Goal: Obtain resource: Download file/media

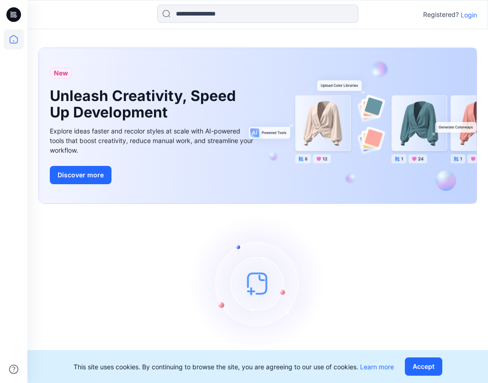
click at [470, 13] on p "Login" at bounding box center [468, 15] width 16 height 10
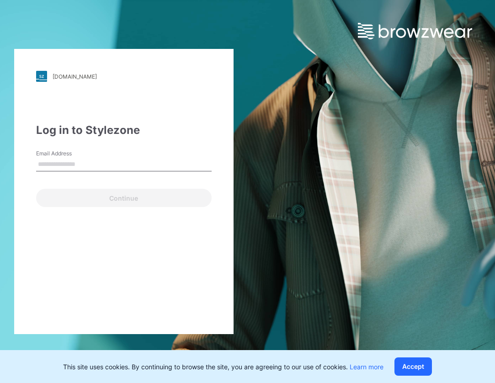
click at [74, 170] on input "Email Address" at bounding box center [123, 165] width 175 height 14
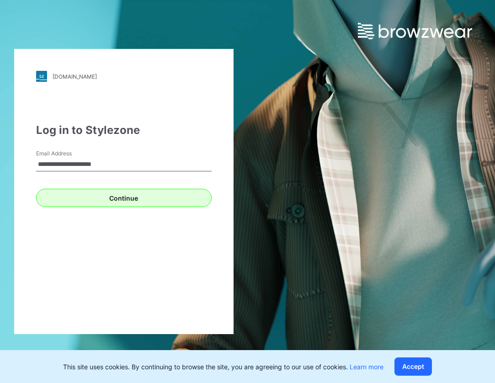
type input "**********"
click at [113, 197] on button "Continue" at bounding box center [123, 198] width 175 height 18
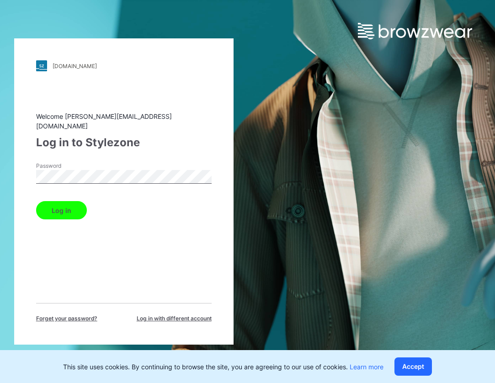
click at [61, 205] on button "Log in" at bounding box center [61, 210] width 51 height 18
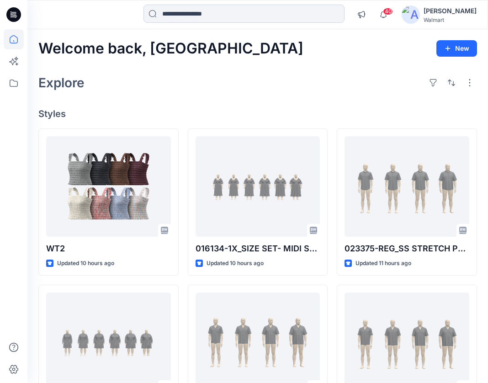
click at [268, 17] on input at bounding box center [243, 14] width 201 height 18
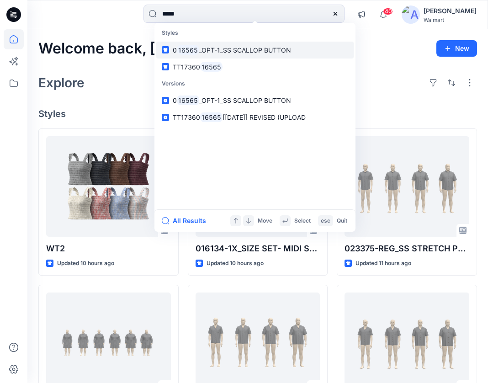
type input "*****"
click at [236, 54] on p "0 16565 _OPT-1_SS SCALLOP BUTTON" at bounding box center [232, 50] width 118 height 10
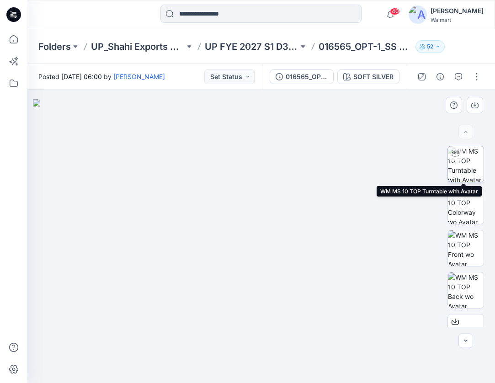
click at [462, 170] on img at bounding box center [466, 164] width 36 height 36
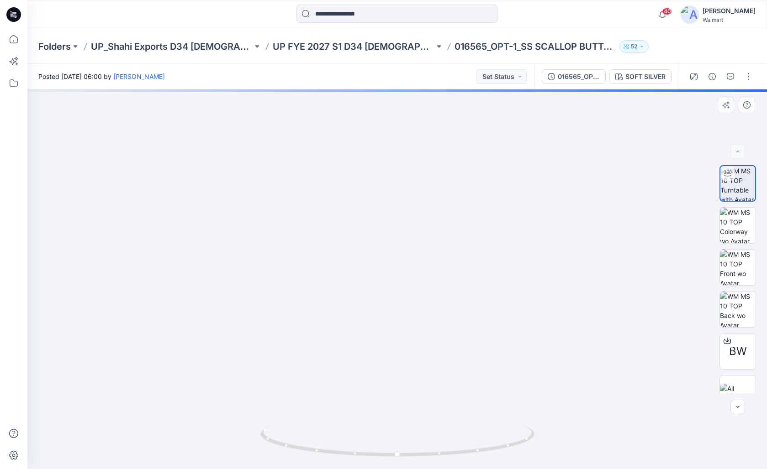
drag, startPoint x: 431, startPoint y: 158, endPoint x: 438, endPoint y: 210, distance: 52.6
click at [438, 210] on img at bounding box center [397, 251] width 507 height 438
drag, startPoint x: 423, startPoint y: 357, endPoint x: 465, endPoint y: 283, distance: 84.7
click at [465, 283] on img at bounding box center [411, 255] width 769 height 427
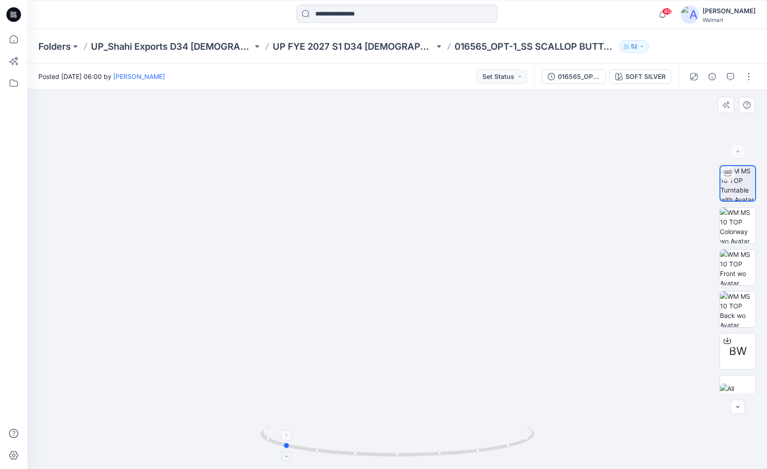
drag, startPoint x: 448, startPoint y: 456, endPoint x: 336, endPoint y: 443, distance: 112.2
click at [336, 382] on icon at bounding box center [398, 442] width 276 height 34
drag, startPoint x: 358, startPoint y: 459, endPoint x: 425, endPoint y: 457, distance: 67.6
click at [425, 382] on icon at bounding box center [398, 442] width 276 height 34
drag, startPoint x: 385, startPoint y: 456, endPoint x: 457, endPoint y: 455, distance: 72.2
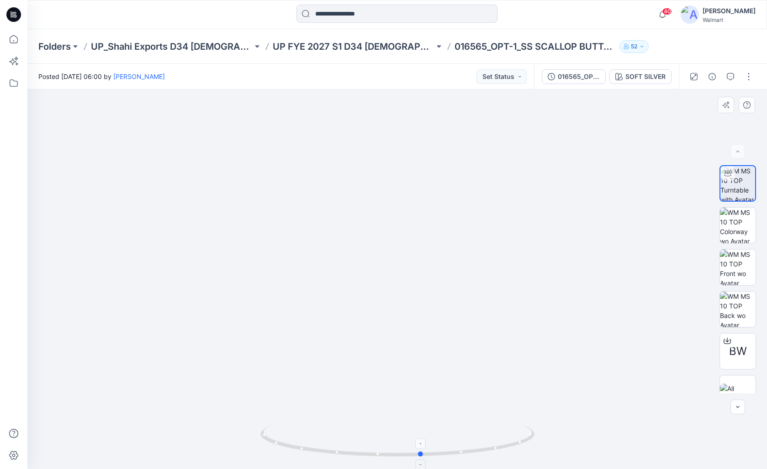
click at [457, 382] on icon at bounding box center [398, 442] width 276 height 34
drag, startPoint x: 343, startPoint y: 458, endPoint x: 606, endPoint y: 403, distance: 268.6
click at [448, 382] on div at bounding box center [397, 447] width 274 height 46
click at [487, 345] on div at bounding box center [727, 341] width 15 height 15
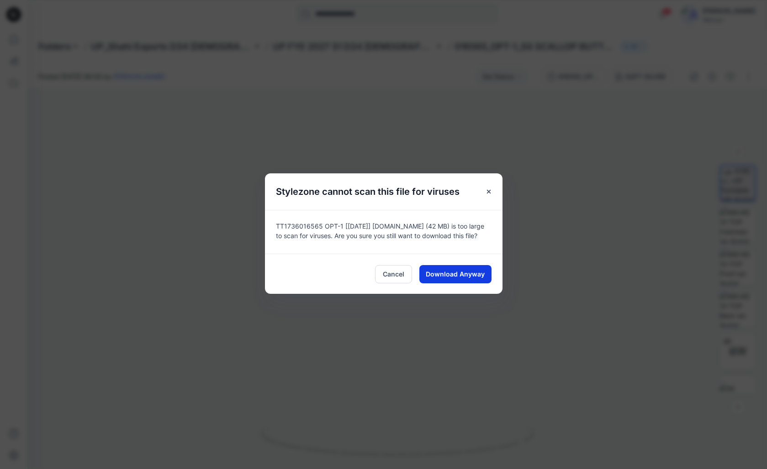
click at [455, 281] on button "Download Anyway" at bounding box center [455, 274] width 72 height 18
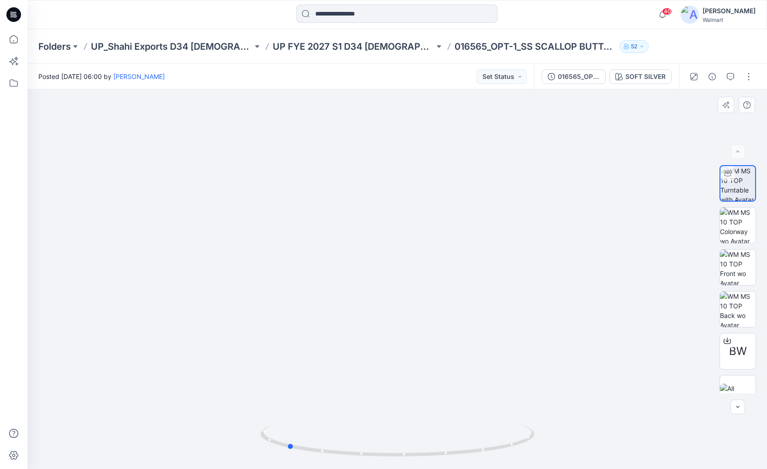
drag, startPoint x: 414, startPoint y: 455, endPoint x: 523, endPoint y: 337, distance: 160.9
click at [439, 382] on icon at bounding box center [398, 442] width 276 height 34
drag, startPoint x: 375, startPoint y: 457, endPoint x: 474, endPoint y: 465, distance: 98.6
click at [474, 382] on div at bounding box center [397, 447] width 274 height 46
click at [13, 14] on icon at bounding box center [13, 14] width 15 height 15
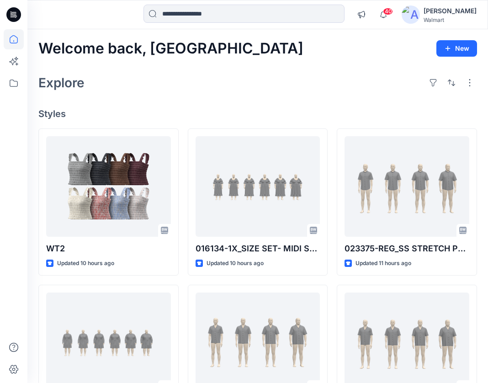
click at [453, 21] on div "Walmart" at bounding box center [449, 19] width 53 height 7
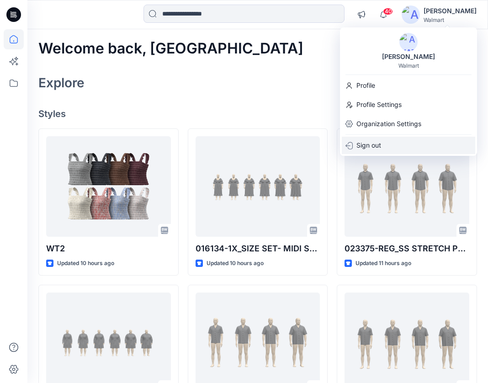
click at [379, 143] on p "Sign out" at bounding box center [368, 145] width 25 height 17
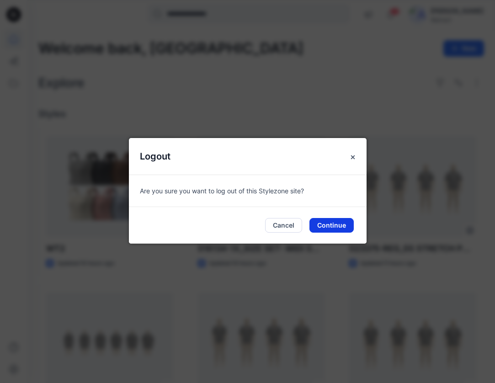
click at [342, 230] on button "Continue" at bounding box center [331, 225] width 44 height 15
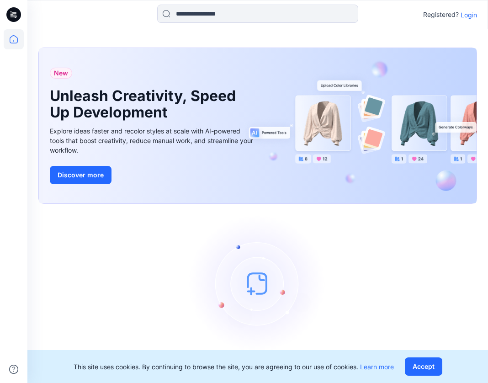
click at [469, 19] on p "Login" at bounding box center [468, 15] width 16 height 10
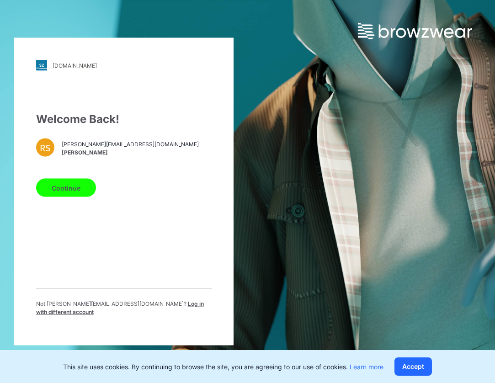
click at [161, 312] on div "Not [PERSON_NAME][EMAIL_ADDRESS][DOMAIN_NAME] ? Log in with different account" at bounding box center [123, 312] width 175 height 24
click at [133, 308] on span "Log in with different account" at bounding box center [120, 307] width 168 height 15
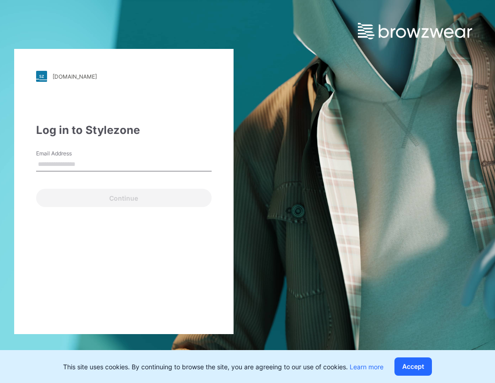
click at [75, 171] on div "Email Address" at bounding box center [123, 162] width 175 height 27
click at [75, 162] on input "Email Address" at bounding box center [123, 165] width 175 height 14
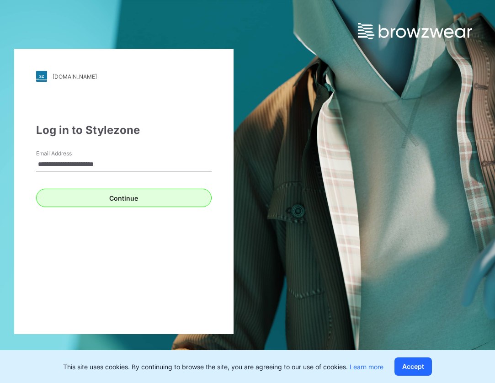
type input "**********"
click at [122, 197] on button "Continue" at bounding box center [123, 198] width 175 height 18
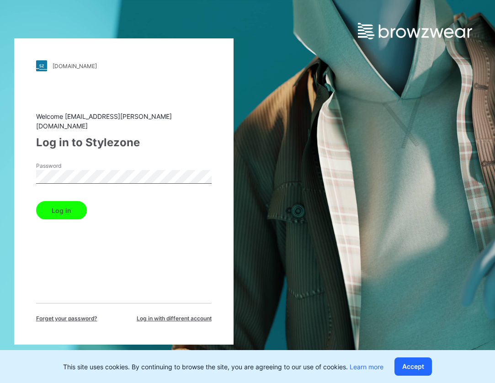
click at [61, 205] on button "Log in" at bounding box center [61, 210] width 51 height 18
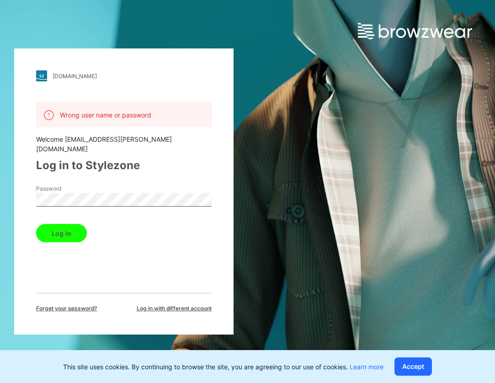
click at [61, 224] on button "Log in" at bounding box center [61, 233] width 51 height 18
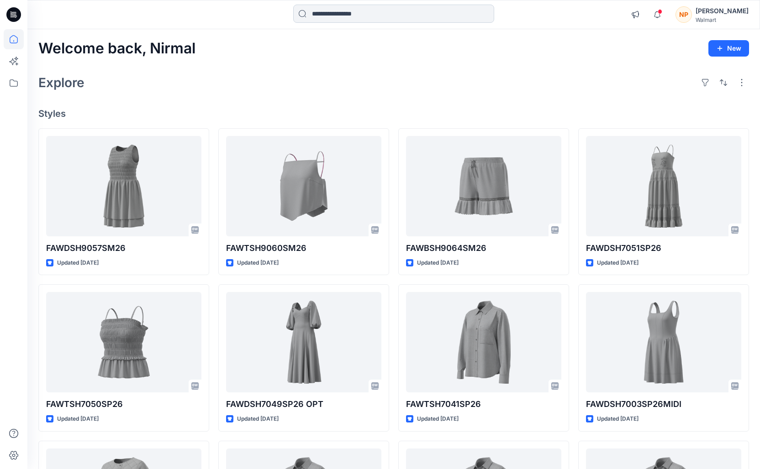
click at [366, 19] on input at bounding box center [393, 14] width 201 height 18
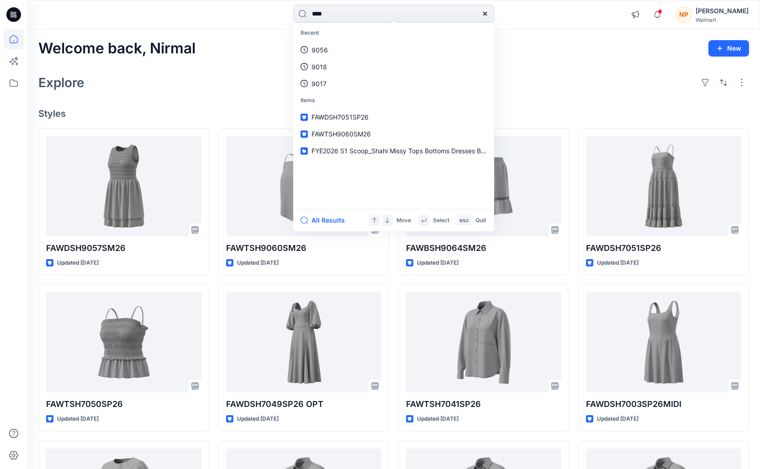
type input "****"
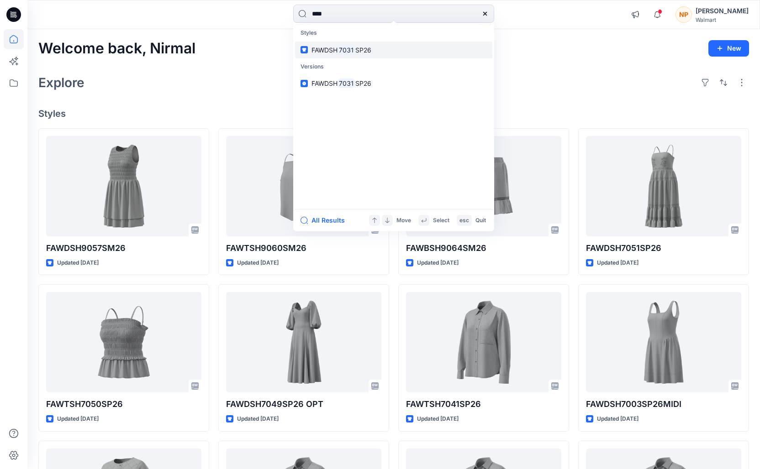
click at [355, 52] on span "SP26" at bounding box center [363, 50] width 16 height 8
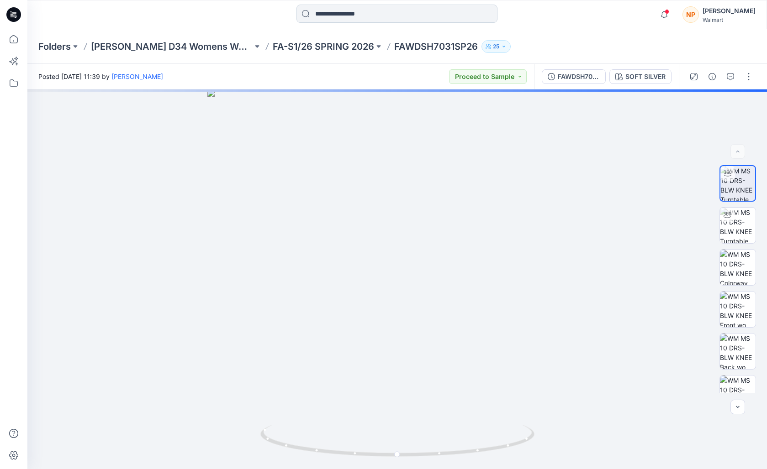
click at [365, 21] on input at bounding box center [396, 14] width 201 height 18
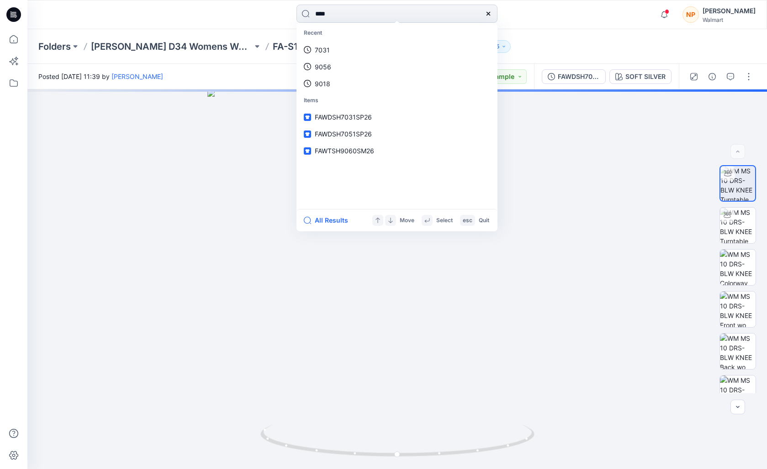
type input "****"
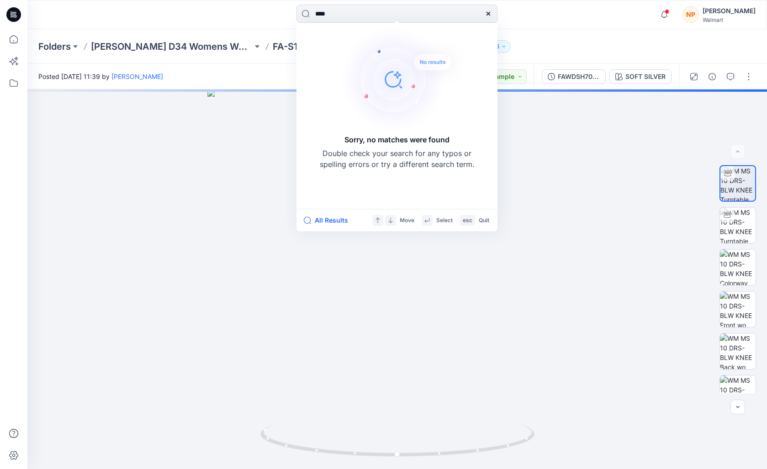
click at [487, 13] on icon at bounding box center [488, 13] width 7 height 7
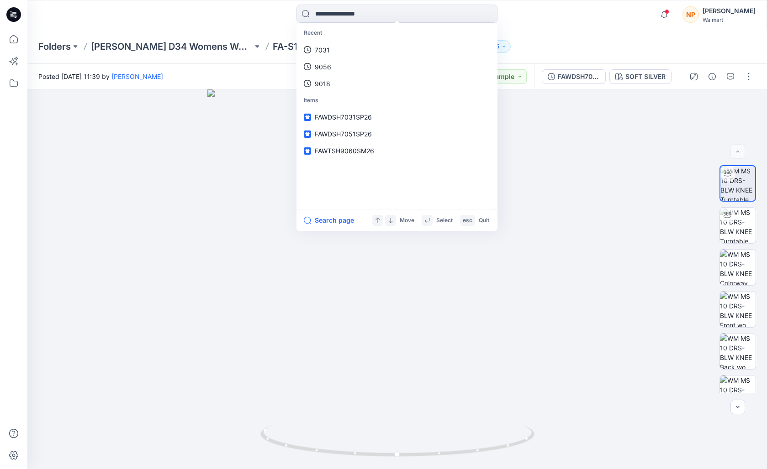
click at [16, 12] on icon at bounding box center [14, 12] width 5 height 0
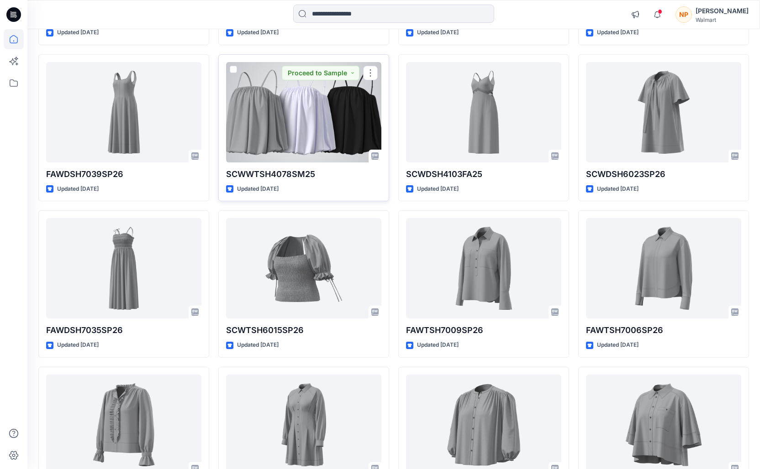
scroll to position [1054, 0]
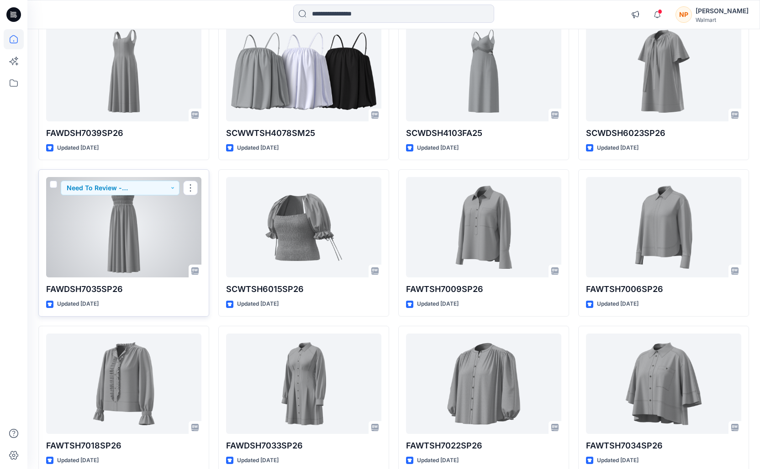
click at [139, 221] on div at bounding box center [123, 227] width 155 height 100
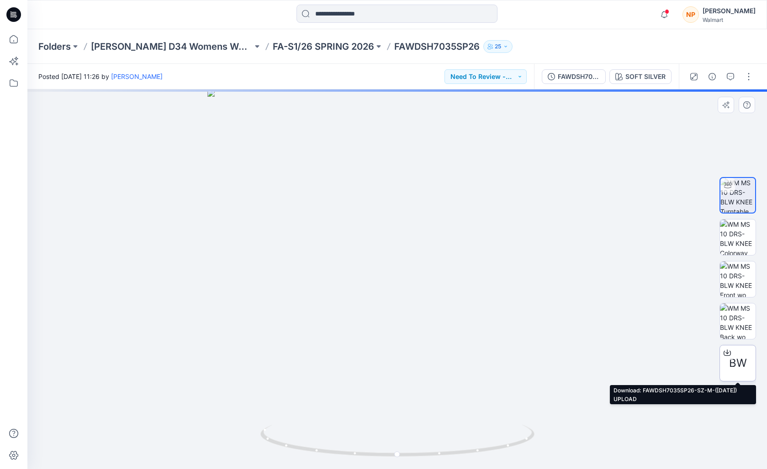
click at [487, 355] on div at bounding box center [727, 353] width 15 height 15
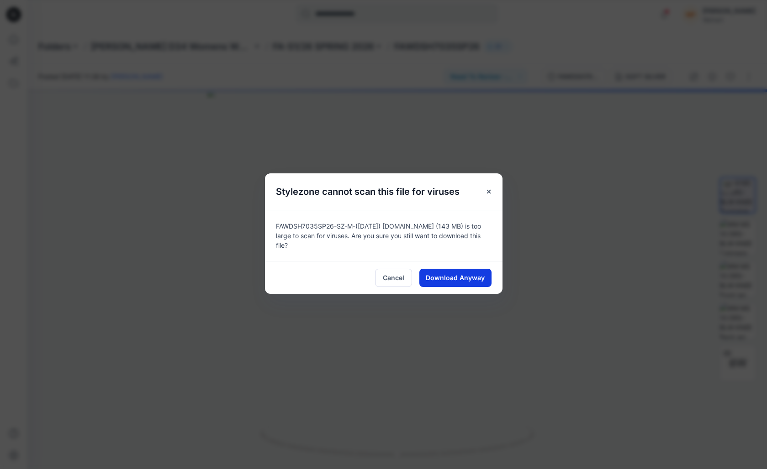
click at [454, 278] on span "Download Anyway" at bounding box center [455, 278] width 59 height 10
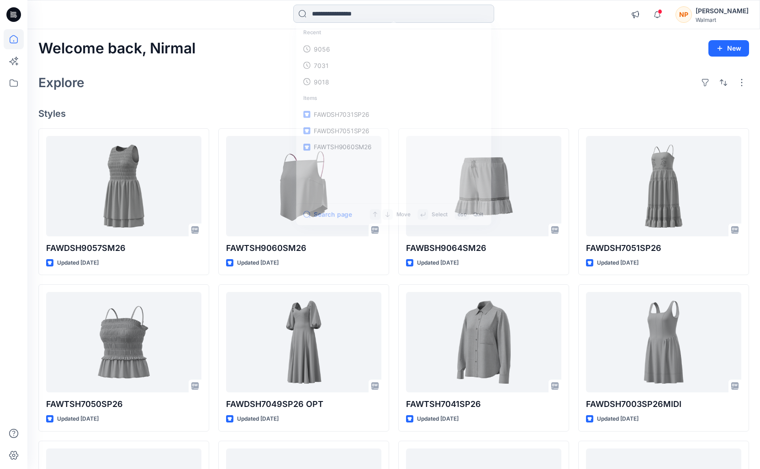
click at [344, 20] on input at bounding box center [393, 14] width 201 height 18
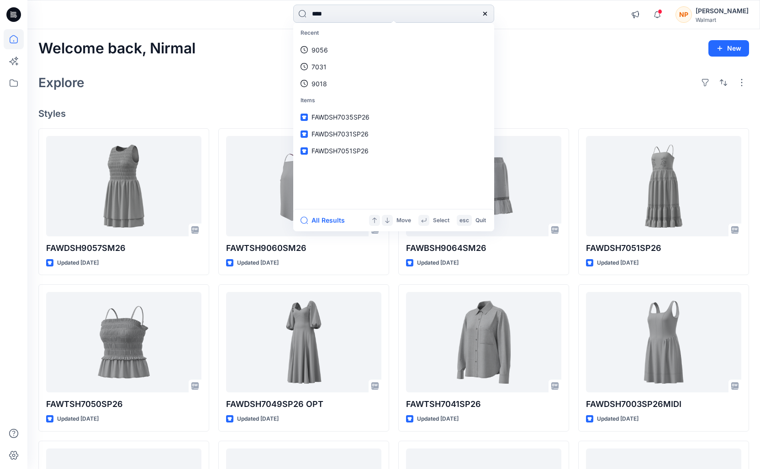
type input "****"
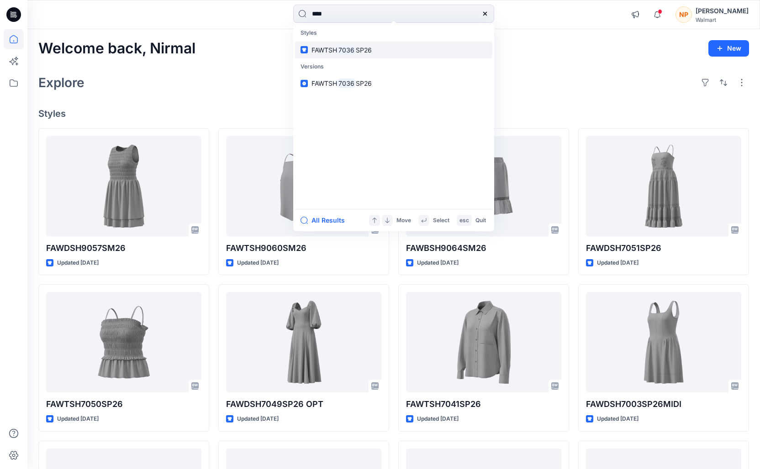
click at [348, 55] on link "FAWTSH 7036 SP26" at bounding box center [393, 50] width 197 height 17
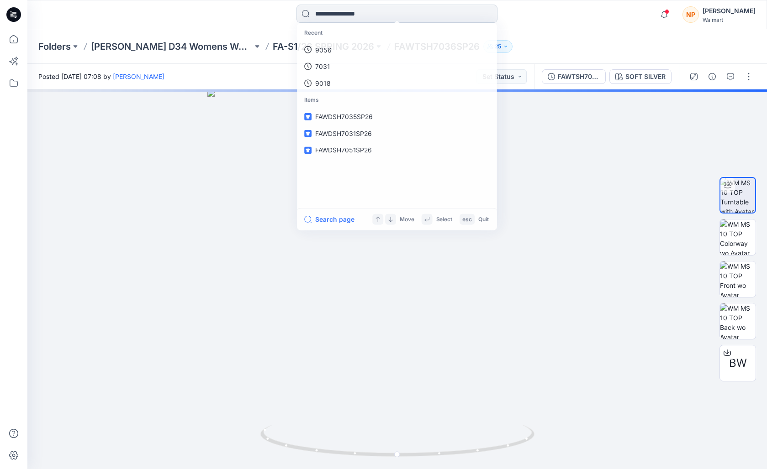
click at [348, 18] on input at bounding box center [396, 14] width 201 height 18
type input "****"
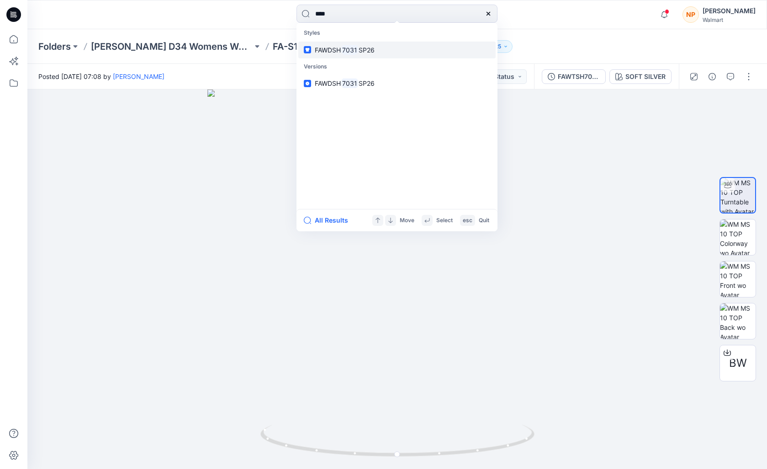
click at [346, 46] on mark "7031" at bounding box center [350, 50] width 18 height 11
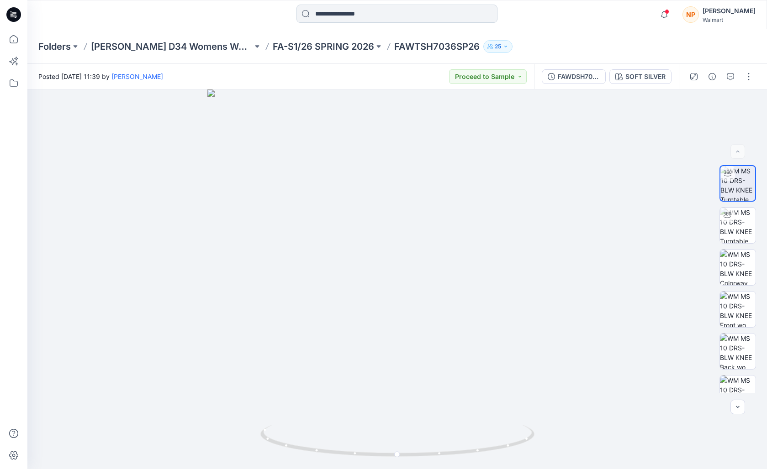
click at [362, 16] on input at bounding box center [396, 14] width 201 height 18
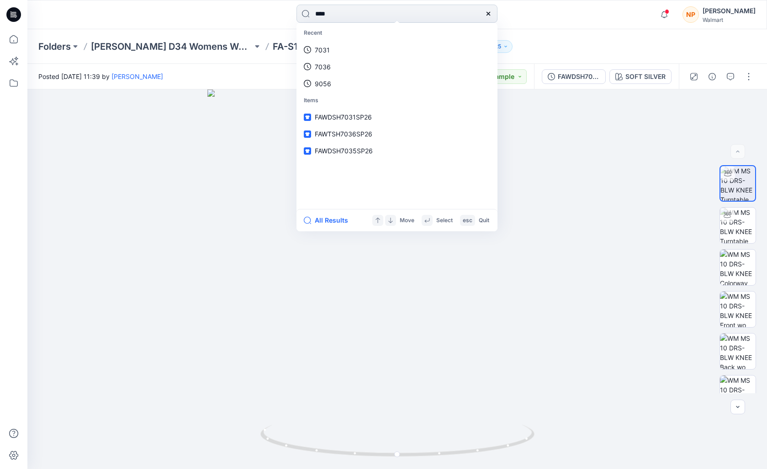
type input "****"
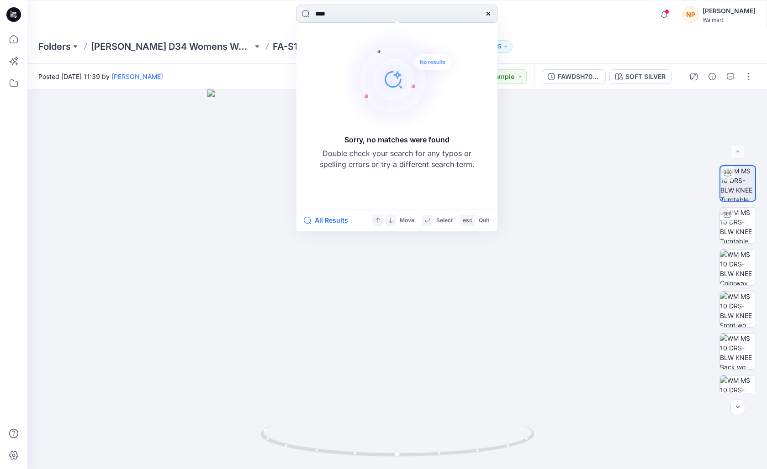
drag, startPoint x: 342, startPoint y: 16, endPoint x: 326, endPoint y: 19, distance: 15.8
click at [326, 19] on input "****" at bounding box center [396, 14] width 201 height 18
drag, startPoint x: 228, startPoint y: 66, endPoint x: 310, endPoint y: 48, distance: 83.7
click at [228, 66] on div "Posted [DATE] 11:39 by [PERSON_NAME] to Sample" at bounding box center [280, 76] width 506 height 25
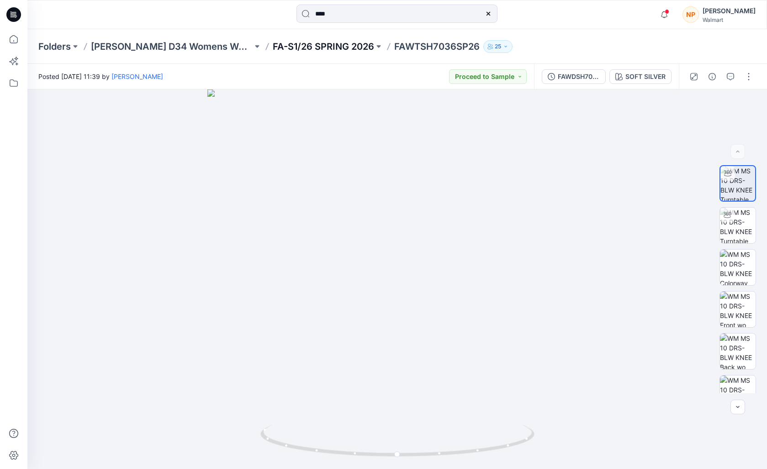
click at [305, 49] on p "FA-S1/26 SPRING 2026" at bounding box center [323, 46] width 101 height 13
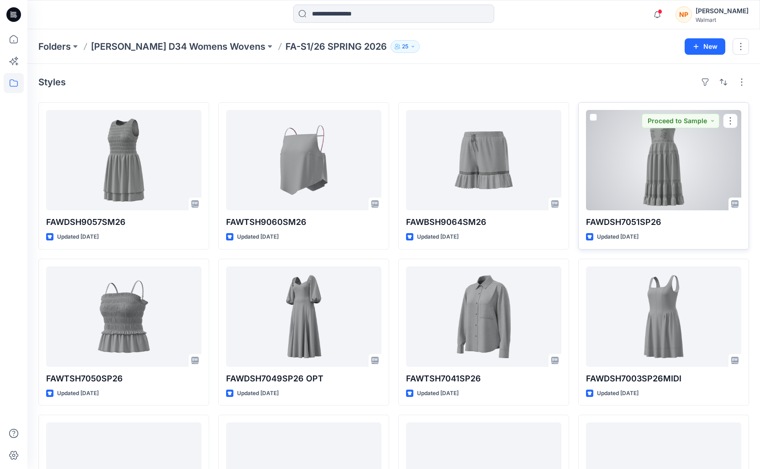
click at [487, 175] on div at bounding box center [663, 160] width 155 height 100
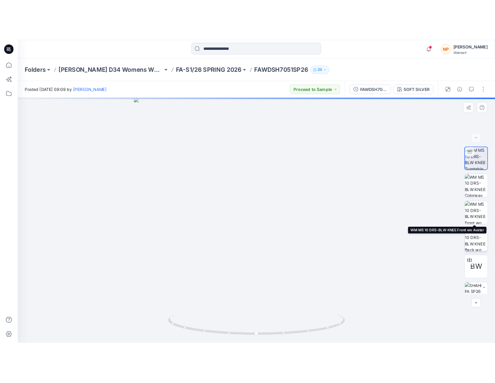
scroll to position [18, 0]
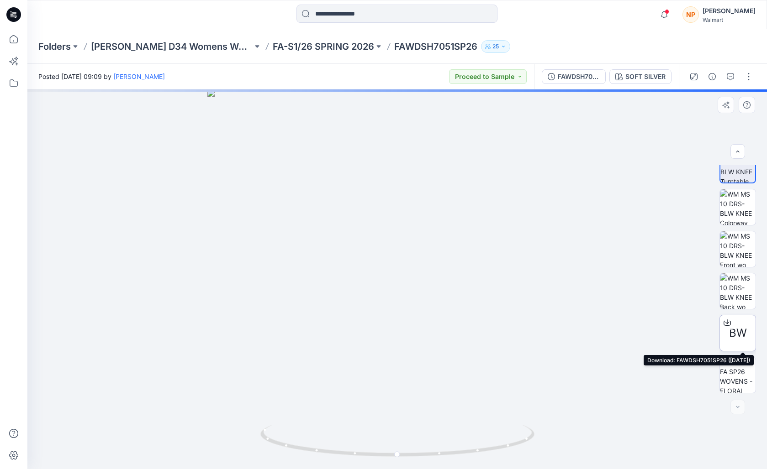
click at [487, 321] on icon at bounding box center [726, 322] width 7 height 7
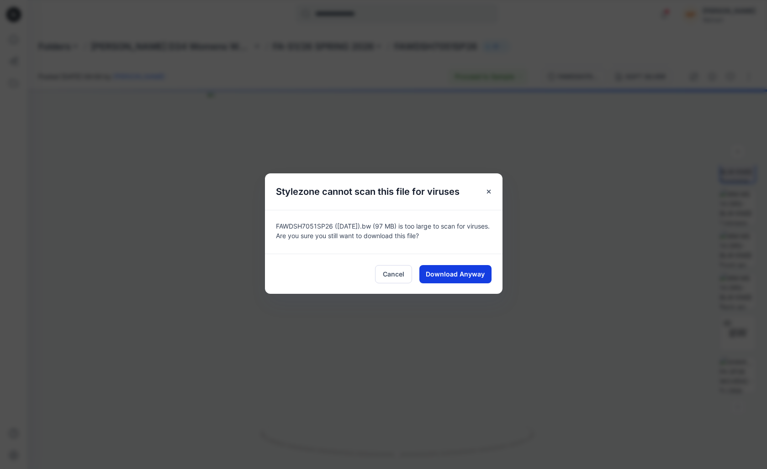
click at [468, 279] on button "Download Anyway" at bounding box center [455, 274] width 72 height 18
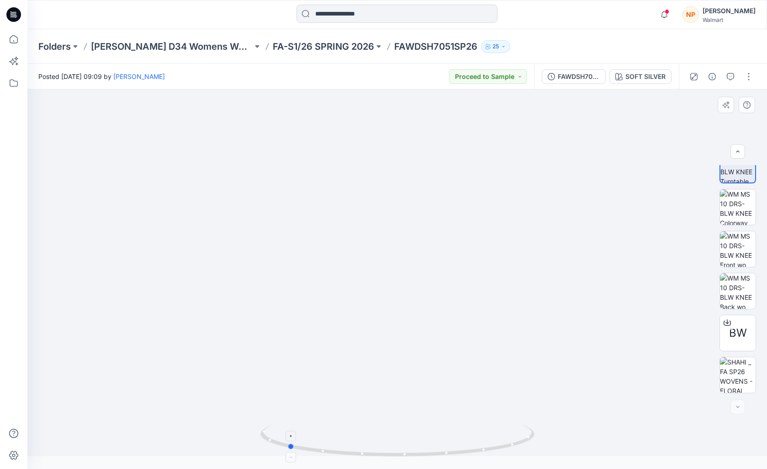
drag, startPoint x: 456, startPoint y: 441, endPoint x: 342, endPoint y: 427, distance: 115.6
click at [342, 382] on icon at bounding box center [398, 442] width 276 height 34
drag, startPoint x: 395, startPoint y: 169, endPoint x: 387, endPoint y: 312, distance: 143.2
click at [387, 312] on img at bounding box center [396, 273] width 629 height 367
drag, startPoint x: 360, startPoint y: 447, endPoint x: 413, endPoint y: 444, distance: 53.5
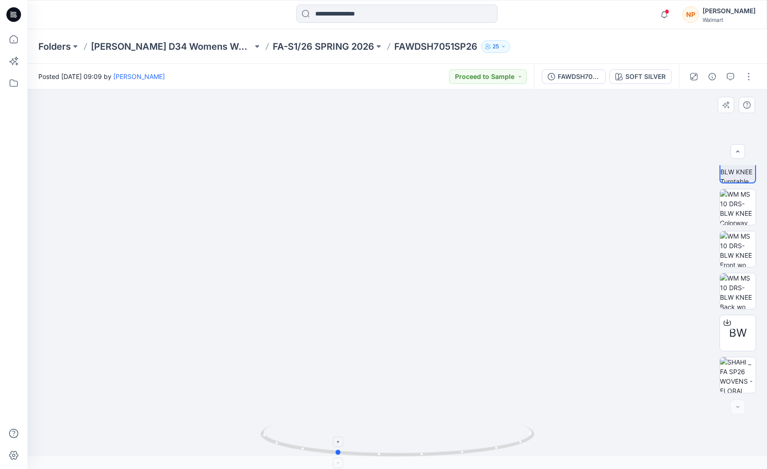
click at [413, 382] on div at bounding box center [397, 447] width 274 height 46
drag, startPoint x: 390, startPoint y: 441, endPoint x: 448, endPoint y: 323, distance: 131.5
click at [467, 382] on icon at bounding box center [398, 442] width 276 height 34
